Goal: Task Accomplishment & Management: Complete application form

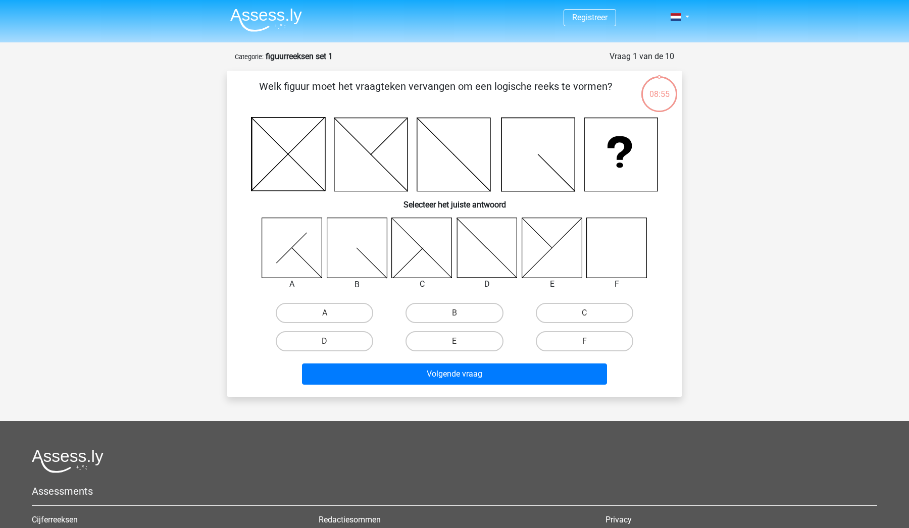
click at [613, 241] on icon at bounding box center [617, 248] width 60 height 60
click at [577, 345] on label "F" at bounding box center [584, 341] width 97 height 20
click at [584, 345] on input "F" at bounding box center [587, 344] width 7 height 7
radio input "true"
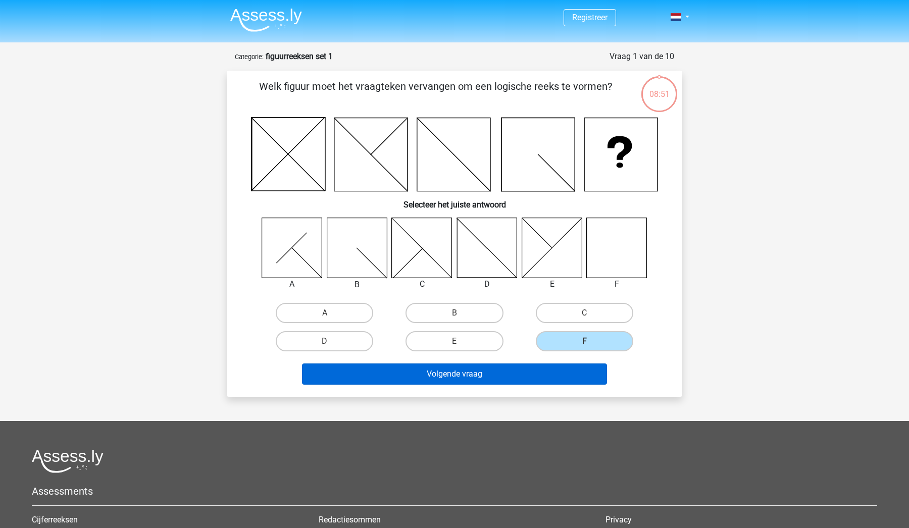
click at [540, 368] on button "Volgende vraag" at bounding box center [454, 373] width 305 height 21
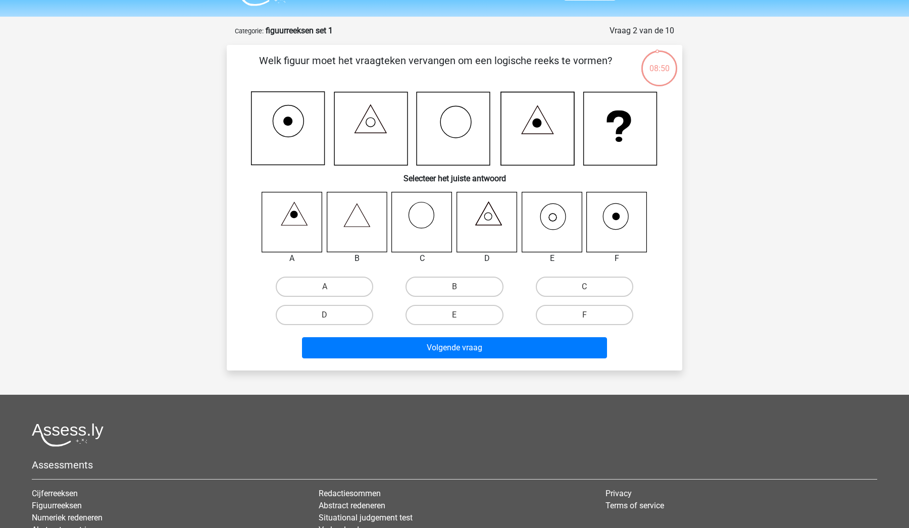
scroll to position [21, 0]
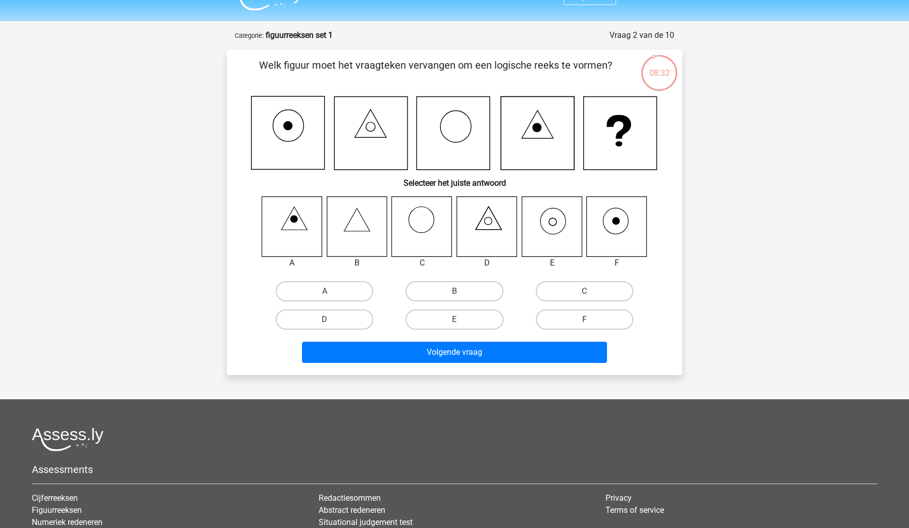
click at [615, 222] on icon at bounding box center [616, 221] width 8 height 8
click at [591, 323] on label "F" at bounding box center [584, 319] width 97 height 20
click at [591, 323] on input "F" at bounding box center [587, 323] width 7 height 7
radio input "true"
click at [487, 317] on label "E" at bounding box center [453, 319] width 97 height 20
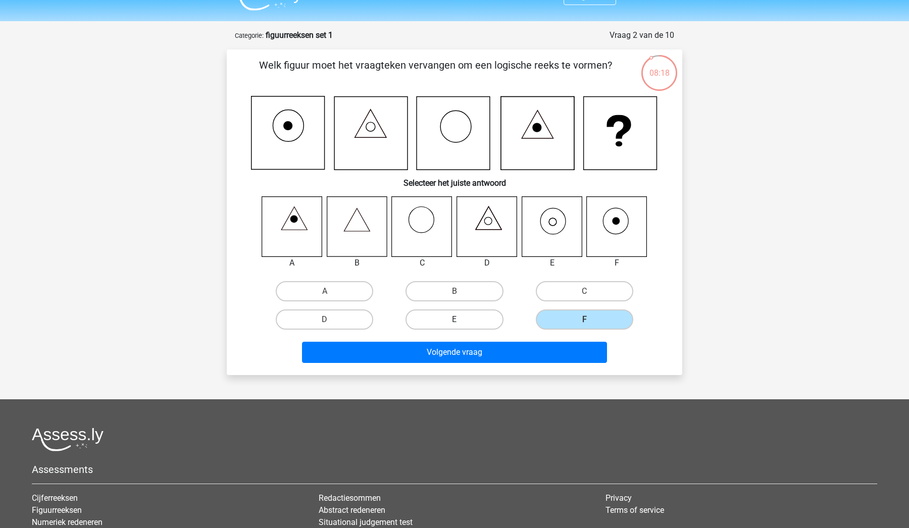
click at [461, 320] on input "E" at bounding box center [457, 323] width 7 height 7
radio input "true"
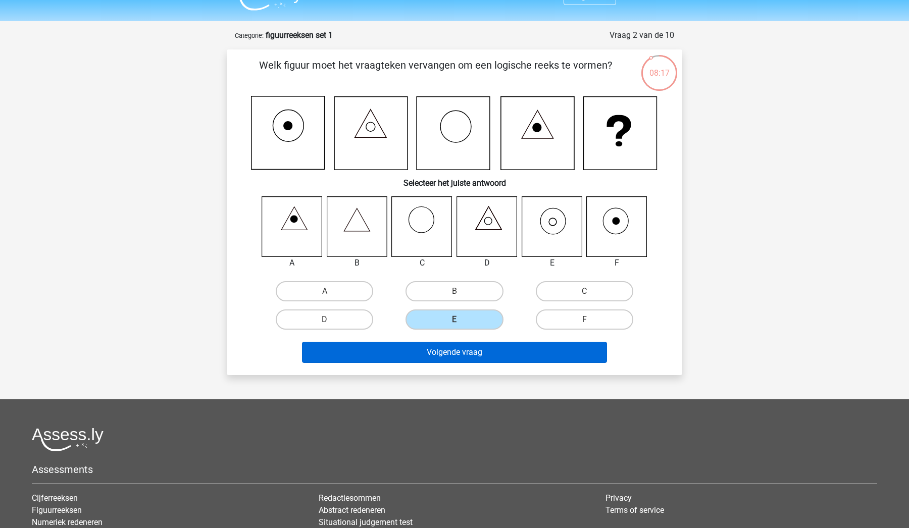
click at [514, 345] on button "Volgende vraag" at bounding box center [454, 352] width 305 height 21
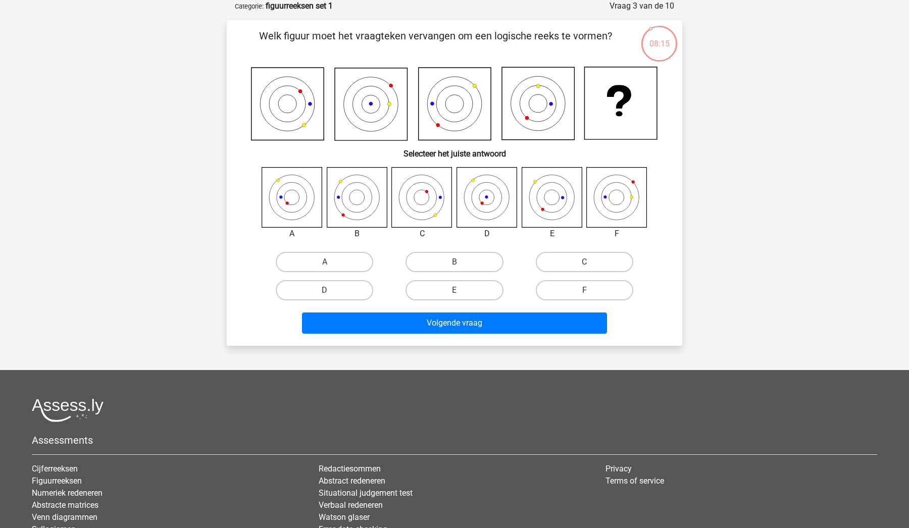
scroll to position [37, 0]
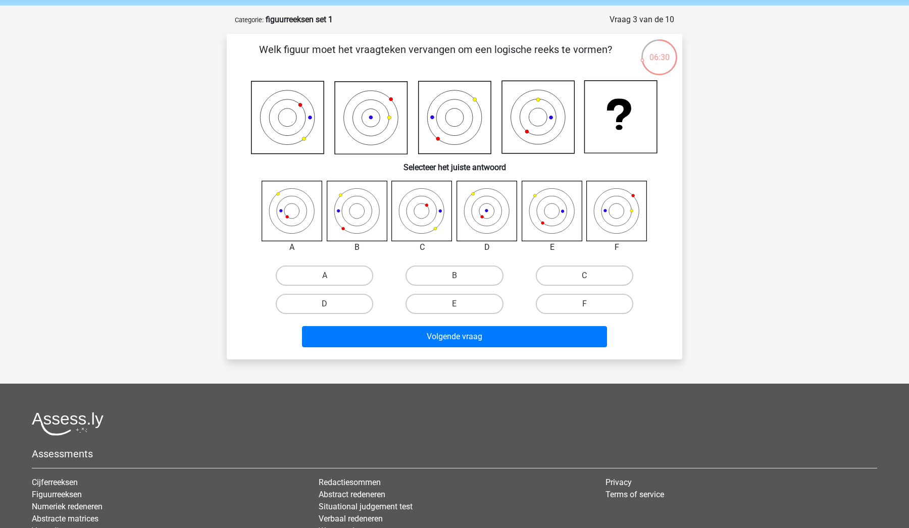
click at [488, 214] on icon at bounding box center [487, 211] width 60 height 60
click at [336, 302] on label "D" at bounding box center [324, 304] width 97 height 20
click at [331, 304] on input "D" at bounding box center [328, 307] width 7 height 7
radio input "true"
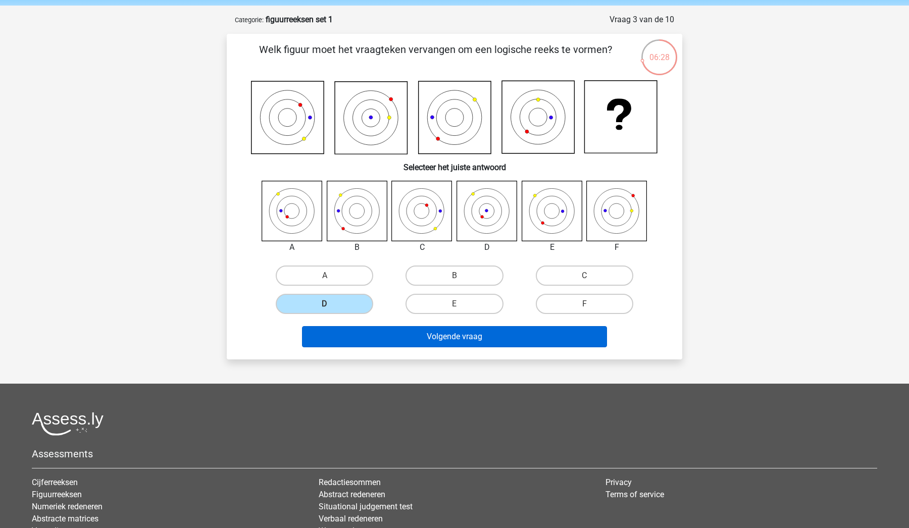
click at [391, 340] on button "Volgende vraag" at bounding box center [454, 336] width 305 height 21
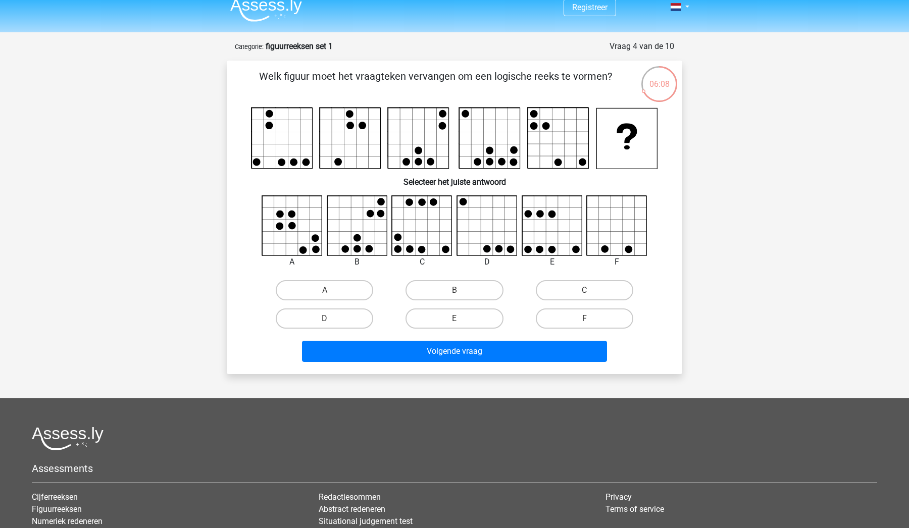
scroll to position [0, 0]
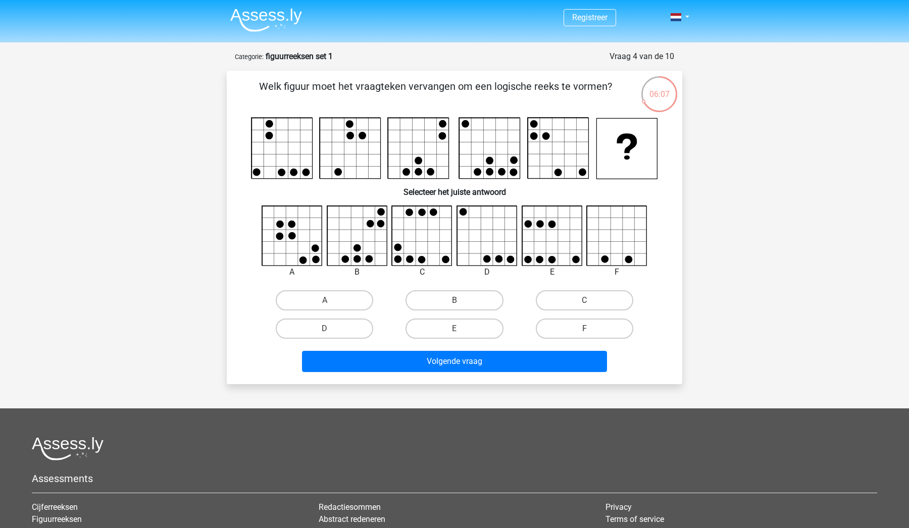
click at [655, 93] on div "06:07" at bounding box center [659, 87] width 38 height 25
click at [486, 250] on icon at bounding box center [487, 236] width 60 height 60
click at [373, 334] on div "D" at bounding box center [324, 329] width 122 height 20
click at [350, 326] on label "D" at bounding box center [324, 329] width 97 height 20
click at [331, 329] on input "D" at bounding box center [328, 332] width 7 height 7
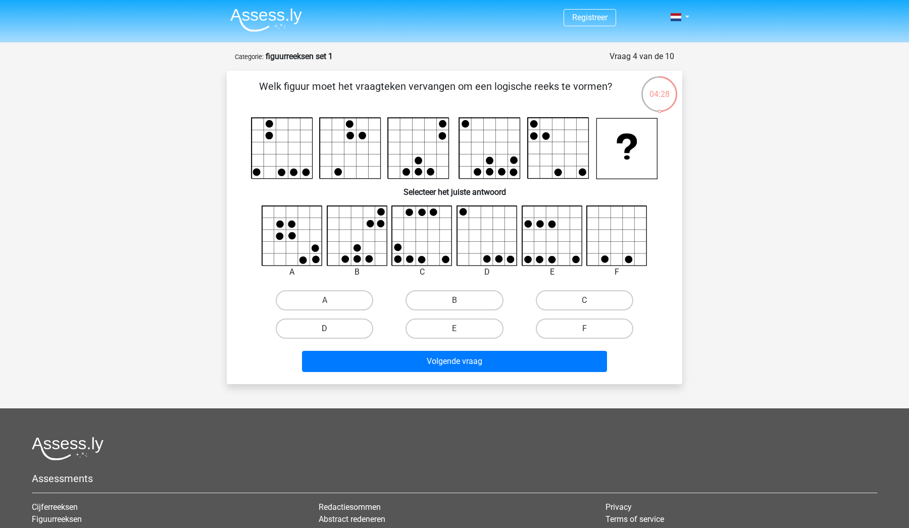
radio input "true"
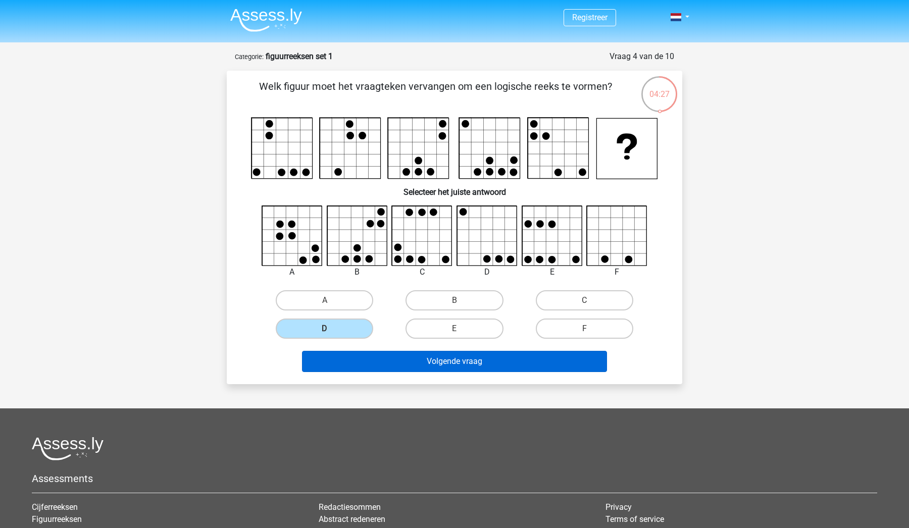
click at [374, 355] on button "Volgende vraag" at bounding box center [454, 361] width 305 height 21
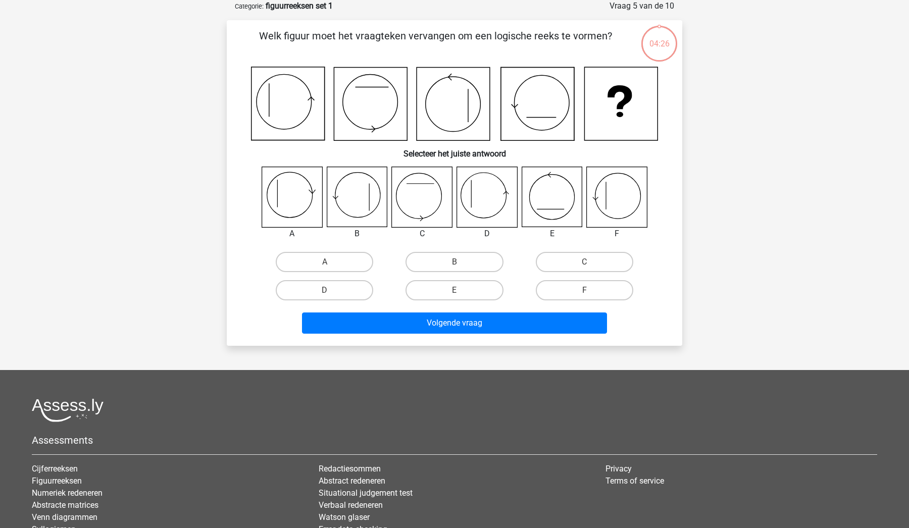
scroll to position [20, 0]
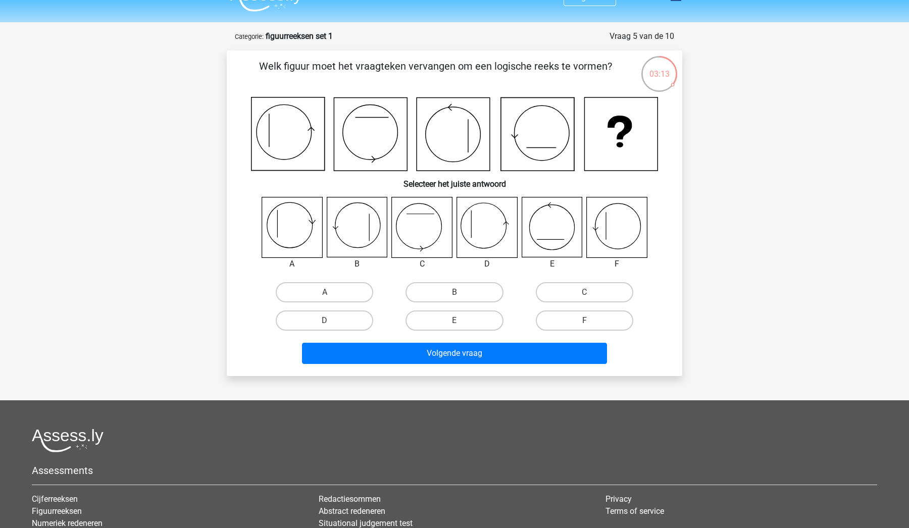
click at [479, 227] on icon at bounding box center [487, 227] width 60 height 60
click at [365, 327] on label "D" at bounding box center [324, 320] width 97 height 20
click at [331, 327] on input "D" at bounding box center [328, 324] width 7 height 7
radio input "true"
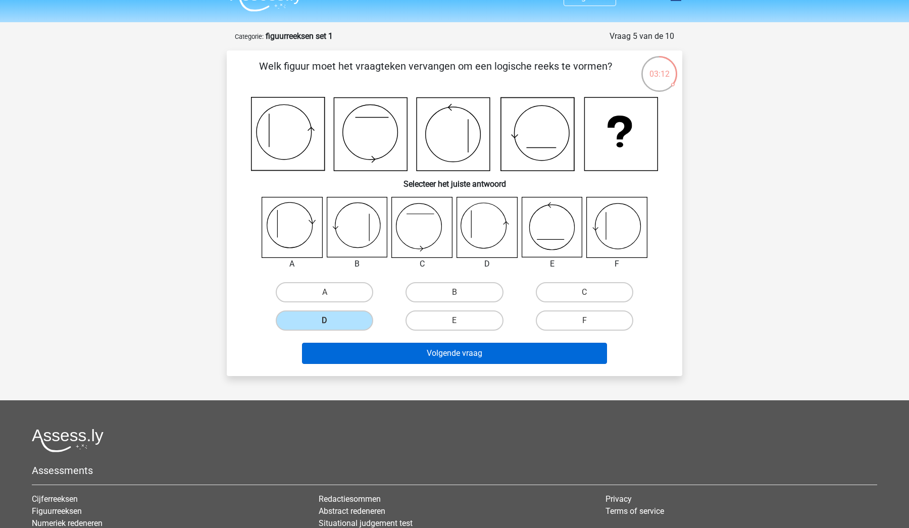
click at [391, 350] on button "Volgende vraag" at bounding box center [454, 353] width 305 height 21
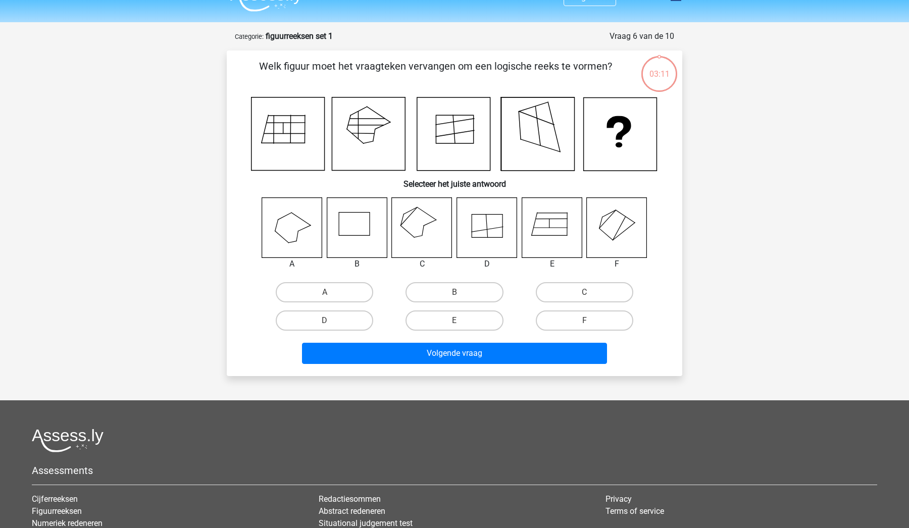
scroll to position [50, 0]
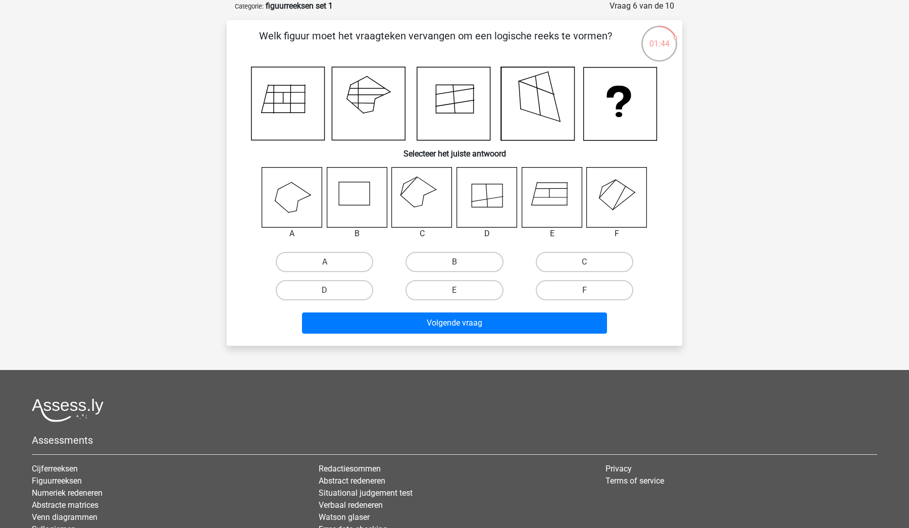
click at [429, 196] on icon at bounding box center [422, 197] width 60 height 60
click at [556, 264] on label "C" at bounding box center [584, 262] width 97 height 20
click at [584, 264] on input "C" at bounding box center [587, 265] width 7 height 7
radio input "true"
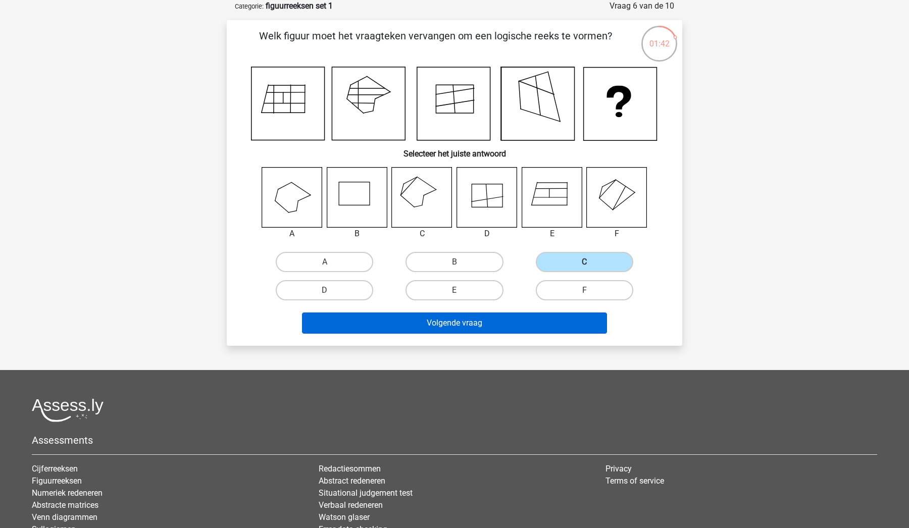
click at [538, 326] on button "Volgende vraag" at bounding box center [454, 322] width 305 height 21
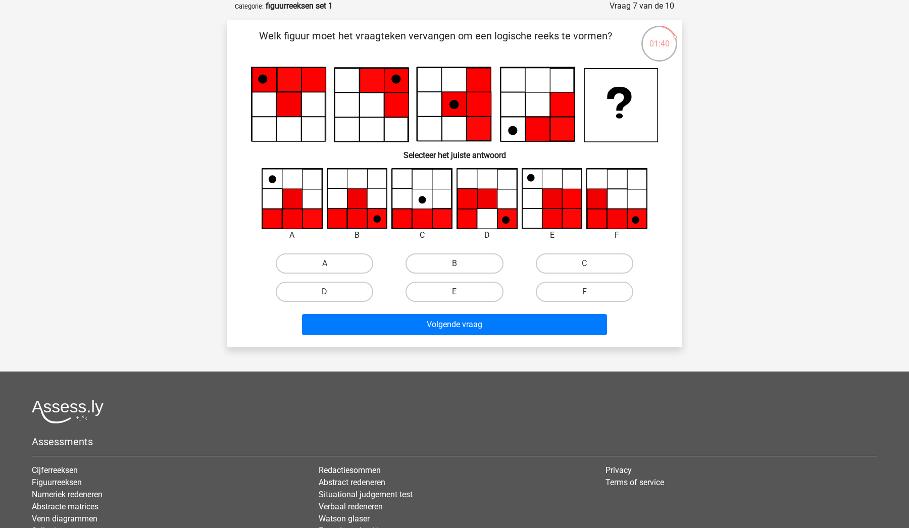
scroll to position [42, 0]
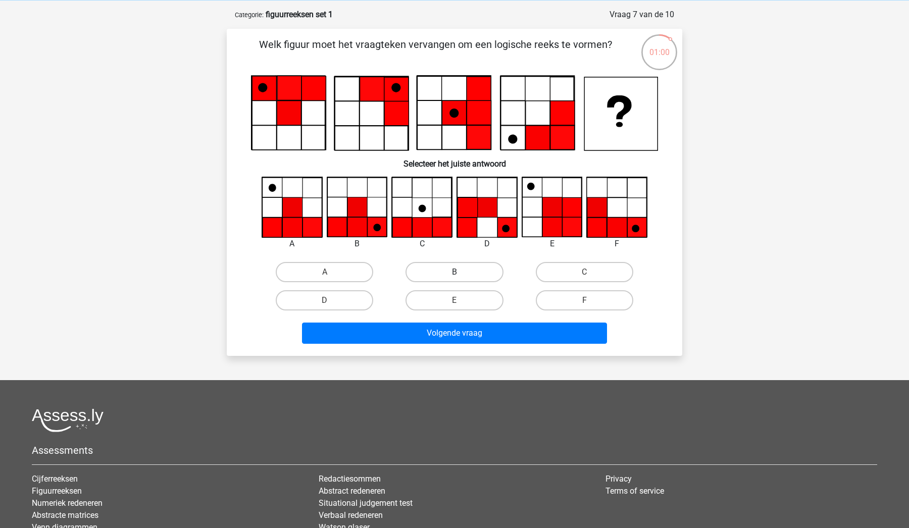
click at [470, 281] on label "B" at bounding box center [453, 272] width 97 height 20
click at [461, 279] on input "B" at bounding box center [457, 275] width 7 height 7
radio input "true"
click at [476, 270] on label "B" at bounding box center [453, 272] width 97 height 20
click at [461, 272] on input "B" at bounding box center [457, 275] width 7 height 7
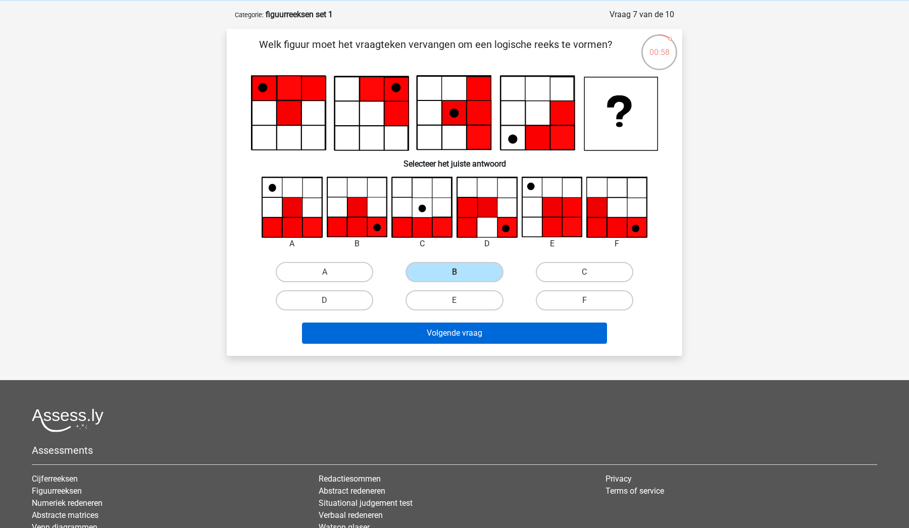
click at [506, 334] on button "Volgende vraag" at bounding box center [454, 333] width 305 height 21
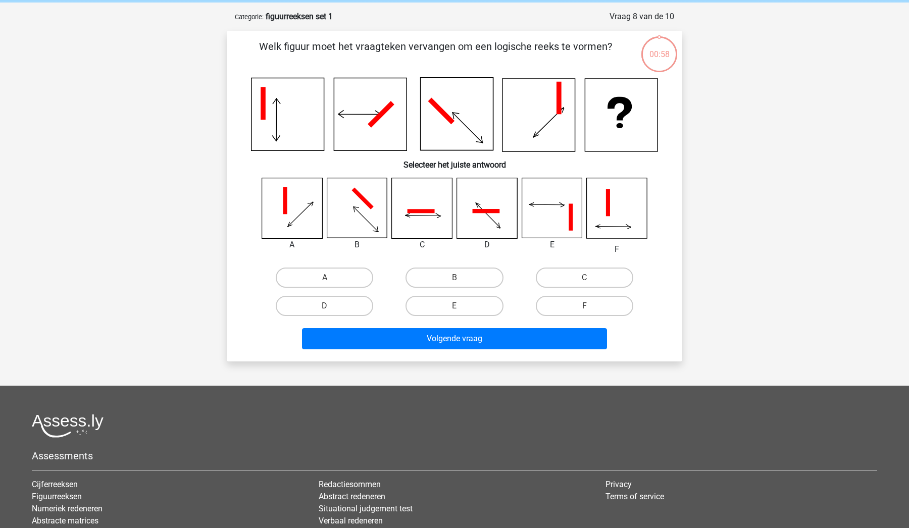
scroll to position [38, 0]
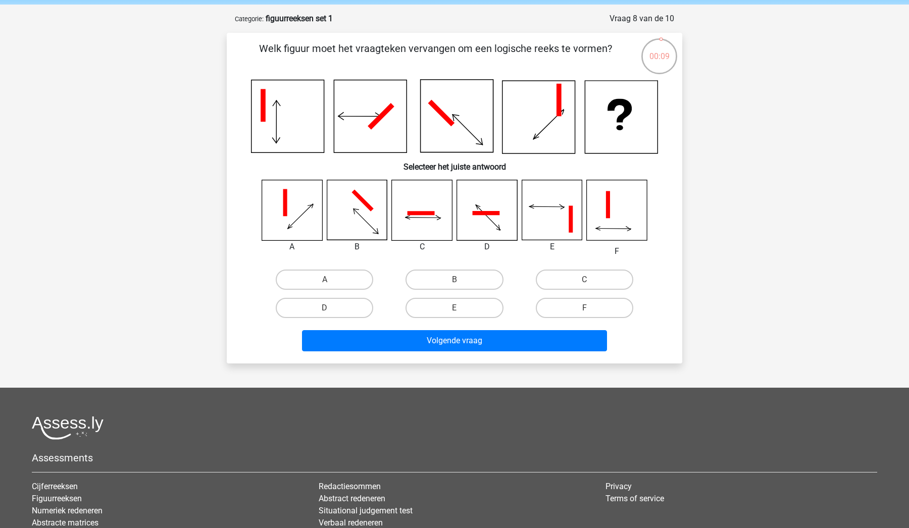
click at [429, 210] on icon at bounding box center [422, 210] width 60 height 60
click at [565, 284] on label "C" at bounding box center [584, 280] width 97 height 20
click at [584, 284] on input "C" at bounding box center [587, 283] width 7 height 7
radio input "true"
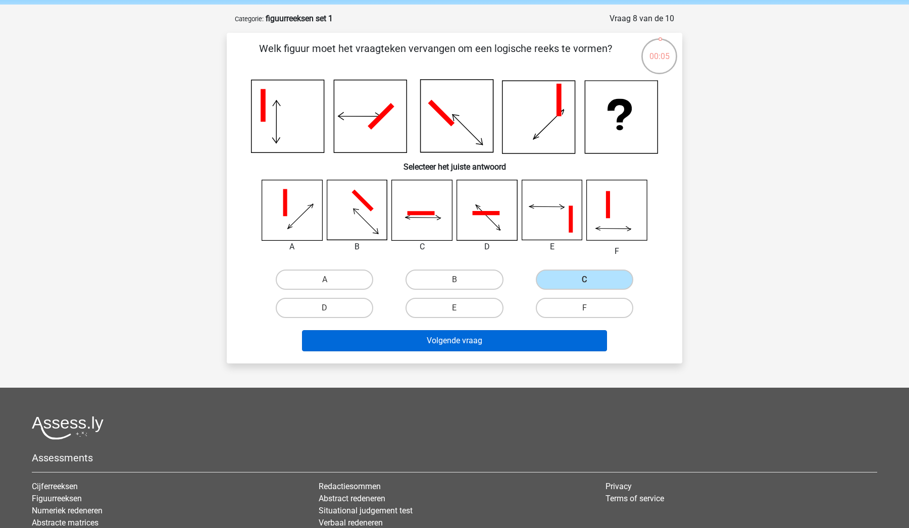
click at [557, 339] on button "Volgende vraag" at bounding box center [454, 340] width 305 height 21
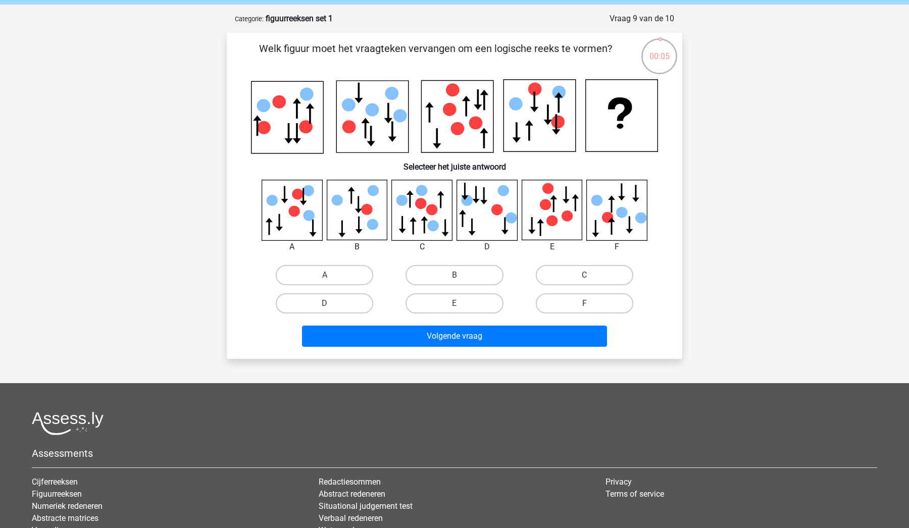
scroll to position [50, 0]
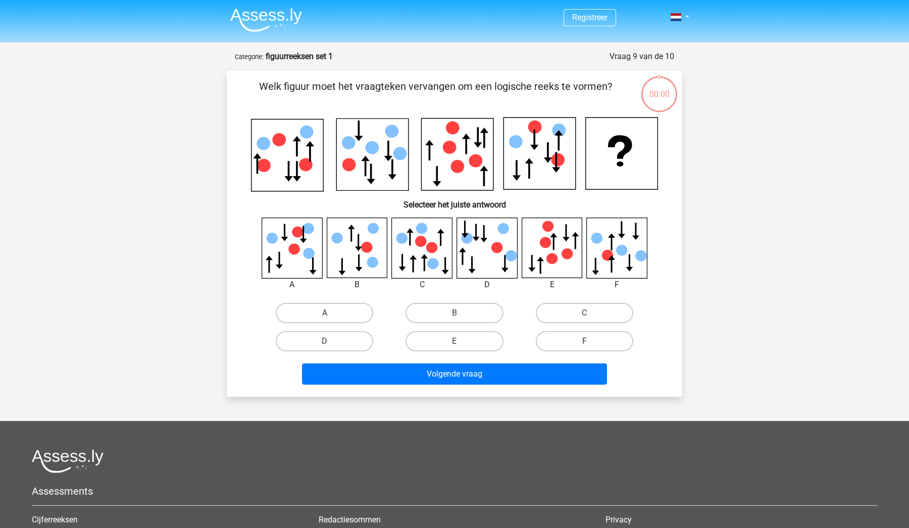
scroll to position [50, 0]
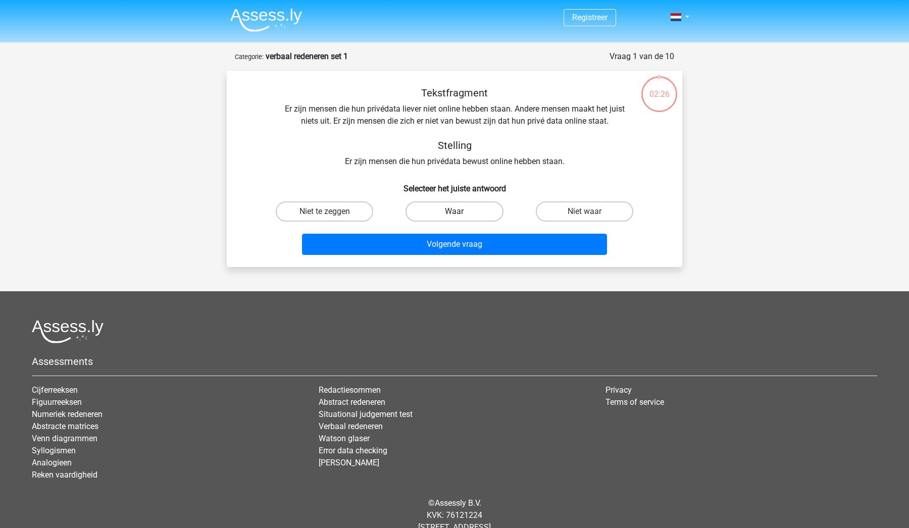
click at [481, 213] on label "Waar" at bounding box center [453, 211] width 97 height 20
click at [461, 213] on input "Waar" at bounding box center [457, 214] width 7 height 7
radio input "true"
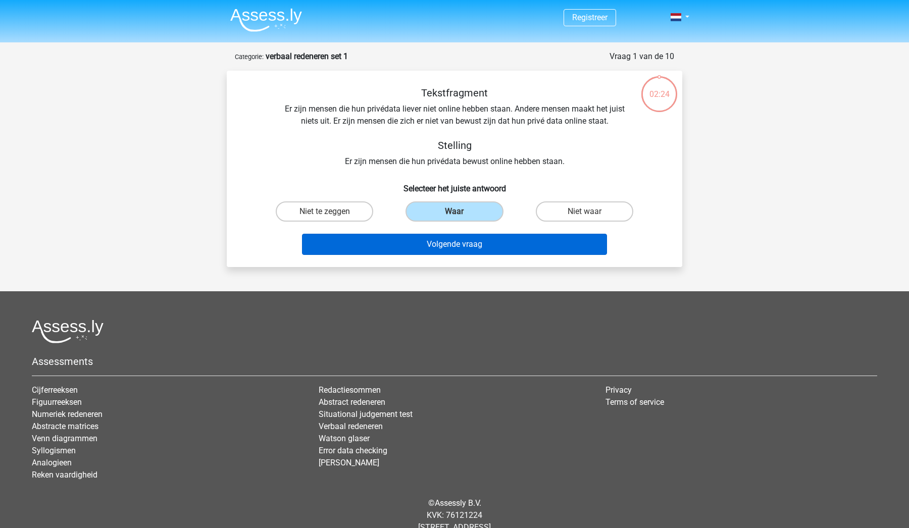
click at [501, 252] on button "Volgende vraag" at bounding box center [454, 244] width 305 height 21
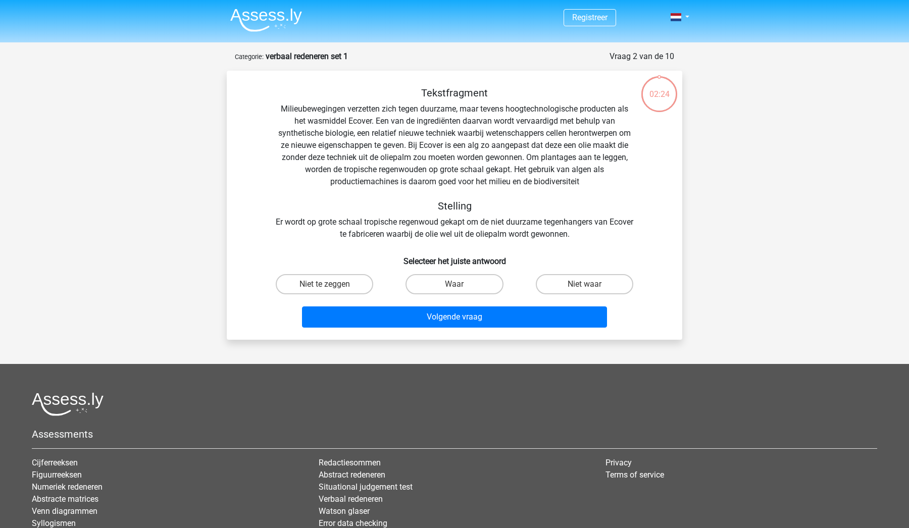
scroll to position [50, 0]
